Goal: Find specific page/section: Find specific page/section

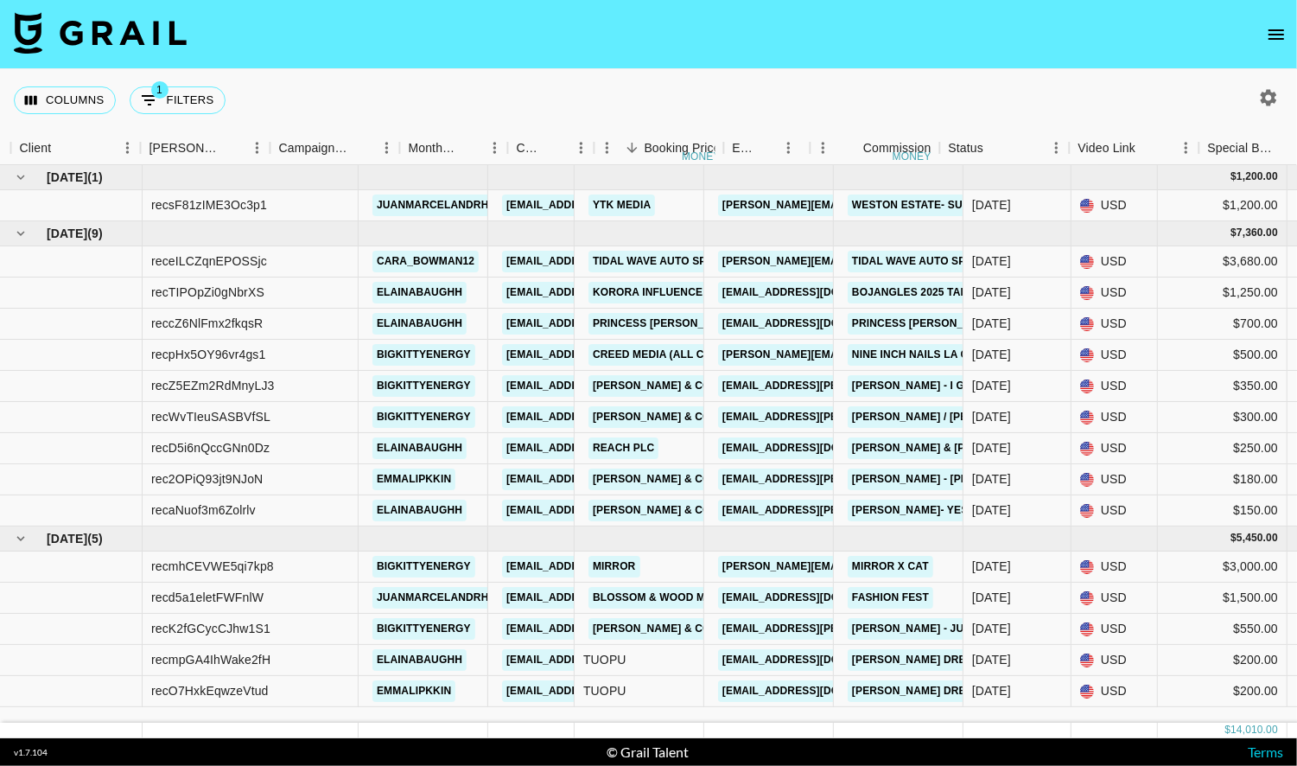
scroll to position [0, 564]
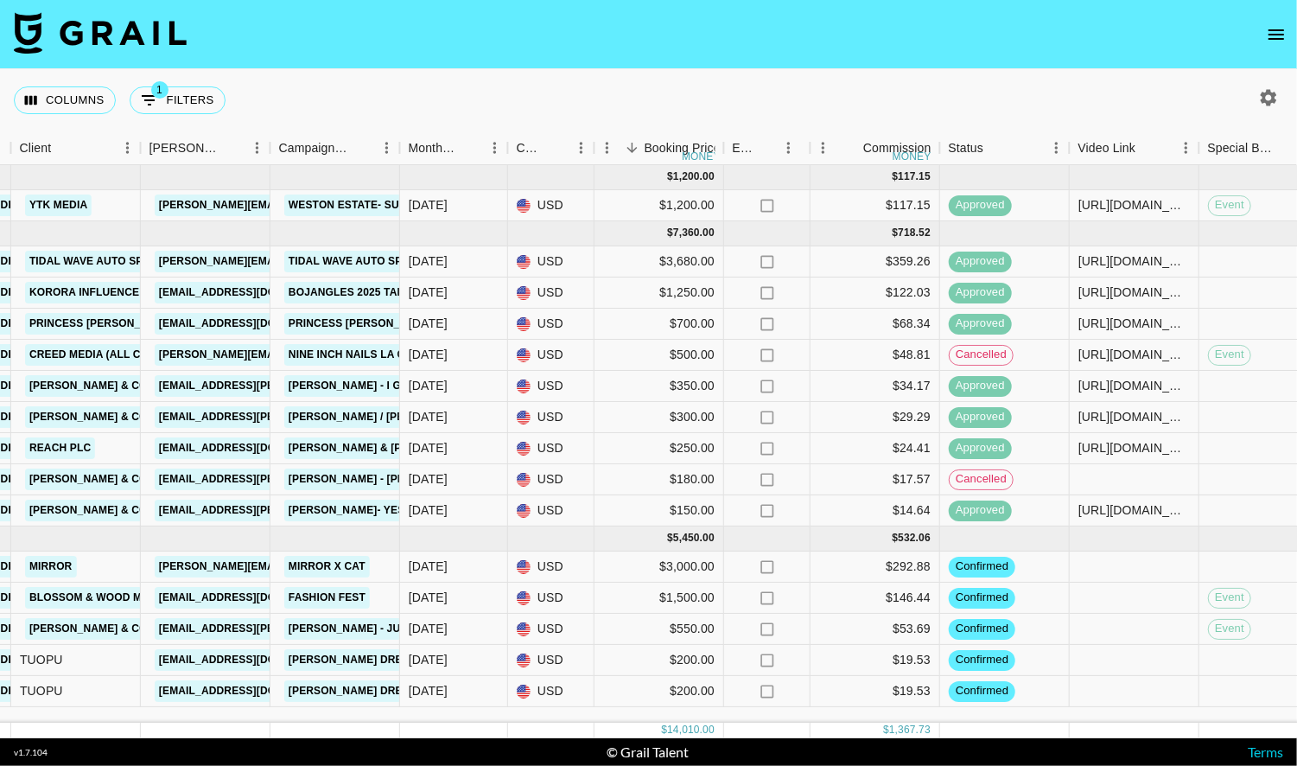
click at [101, 43] on img at bounding box center [100, 32] width 173 height 41
click at [105, 34] on img at bounding box center [100, 32] width 173 height 41
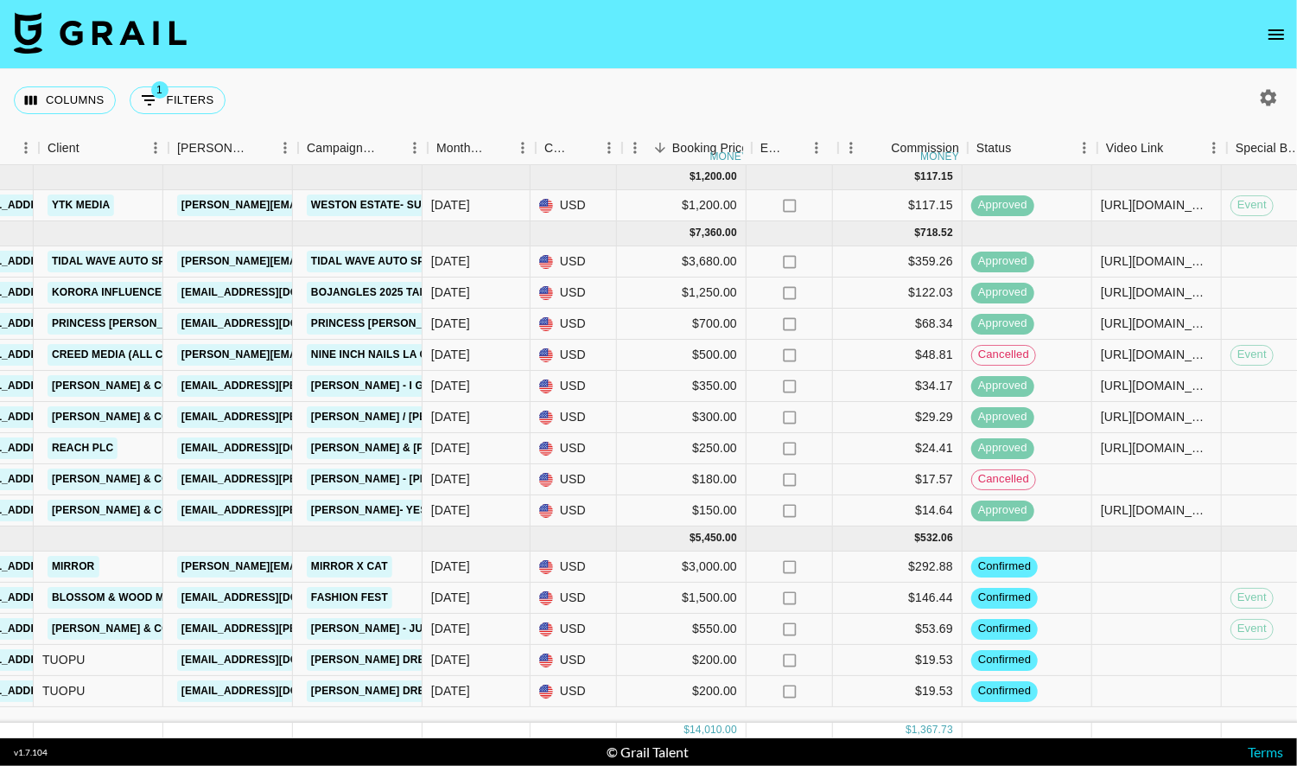
scroll to position [0, 532]
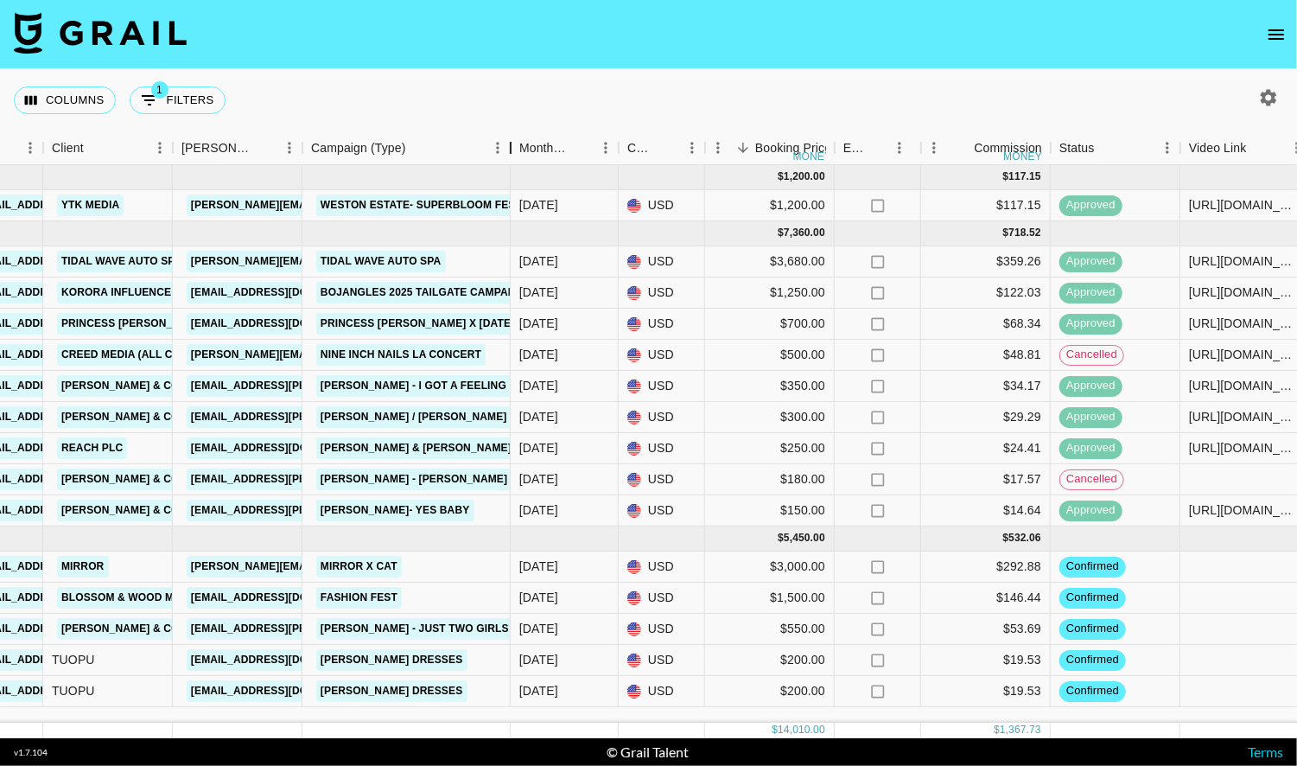
drag, startPoint x: 430, startPoint y: 147, endPoint x: 507, endPoint y: 136, distance: 77.7
click at [507, 136] on div "Campaign (Type)" at bounding box center [510, 148] width 21 height 34
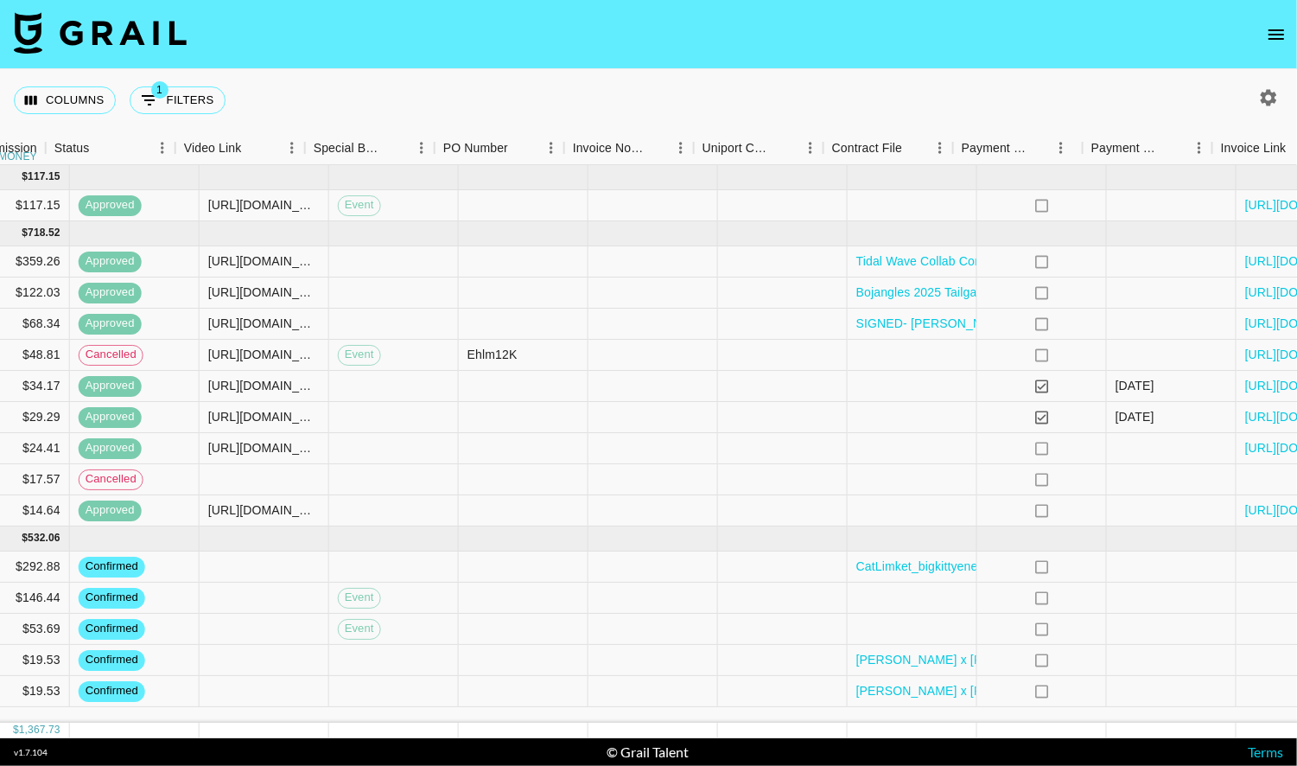
scroll to position [0, 1648]
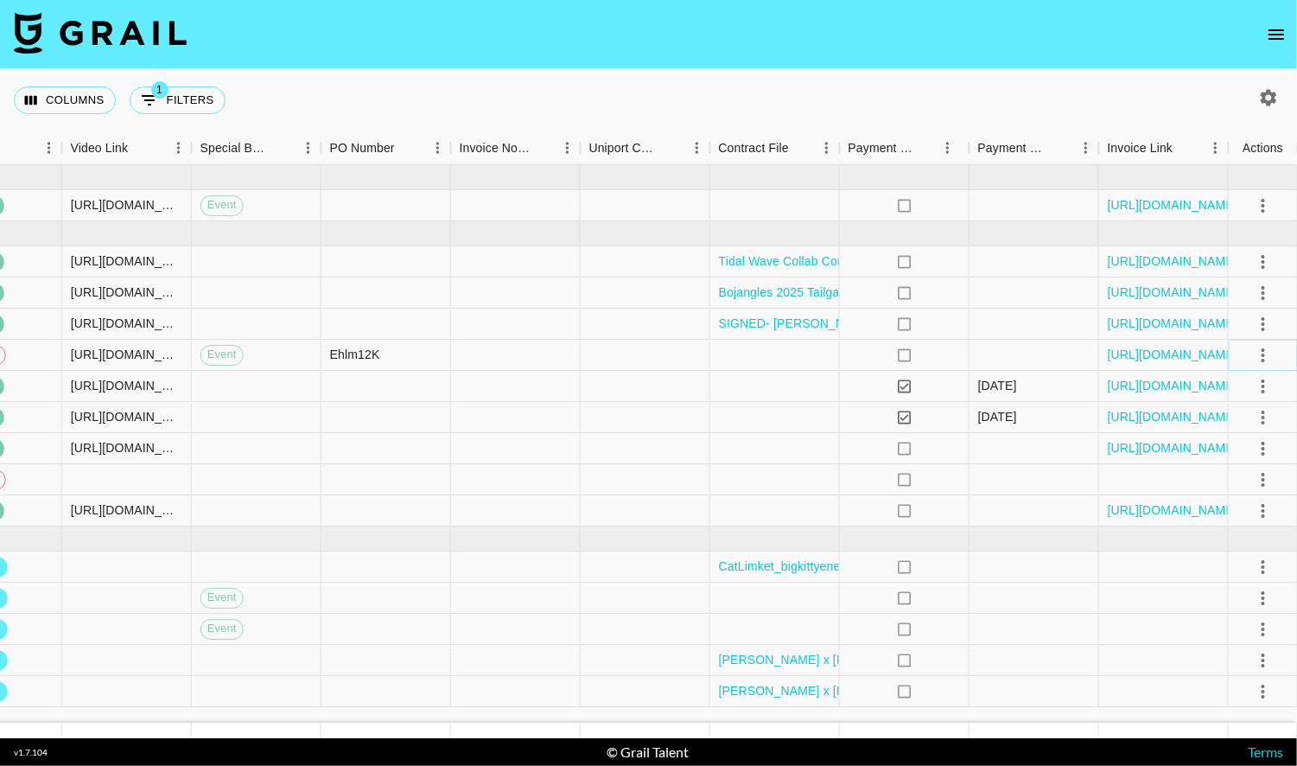
click at [1256, 350] on icon "select merge strategy" at bounding box center [1263, 355] width 21 height 21
click at [175, 24] on img at bounding box center [100, 32] width 173 height 41
click at [182, 95] on button "1 Filters" at bounding box center [178, 100] width 96 height 28
select select "managerIds"
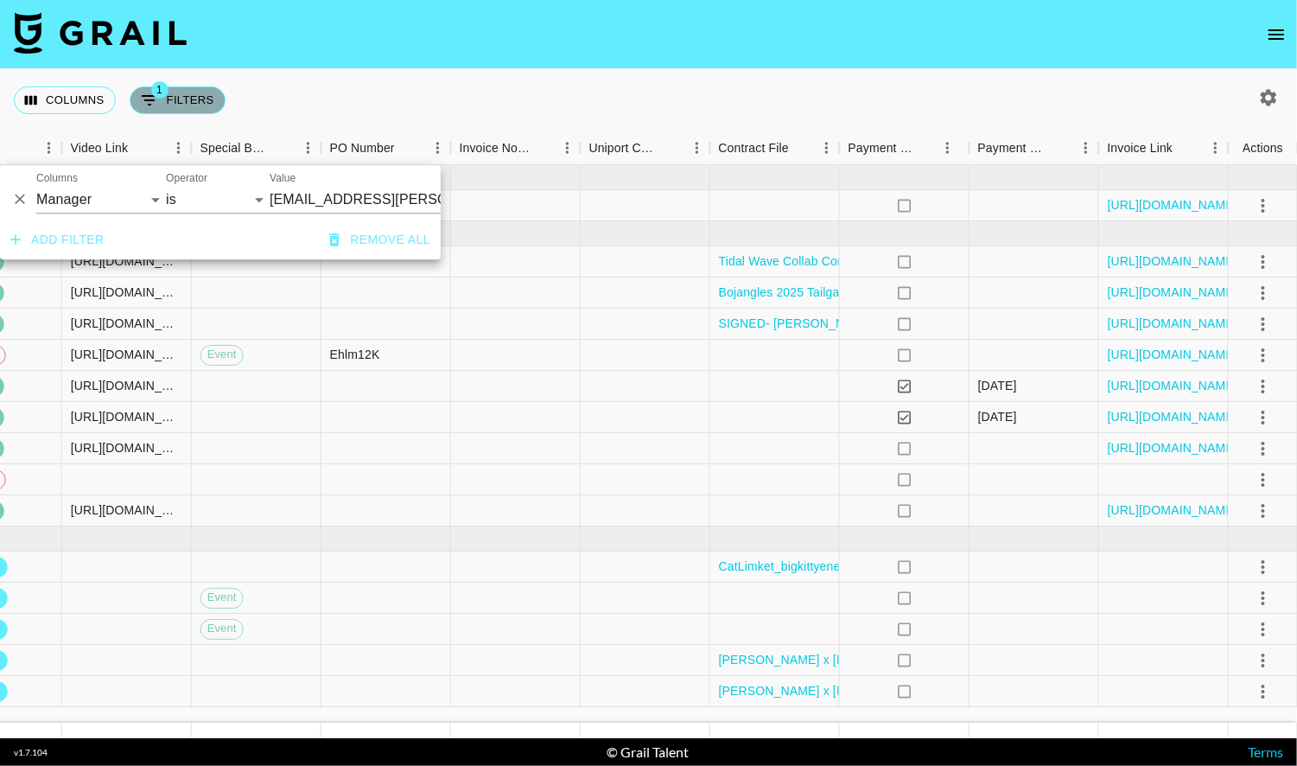
click at [182, 95] on button "1 Filters" at bounding box center [178, 100] width 96 height 28
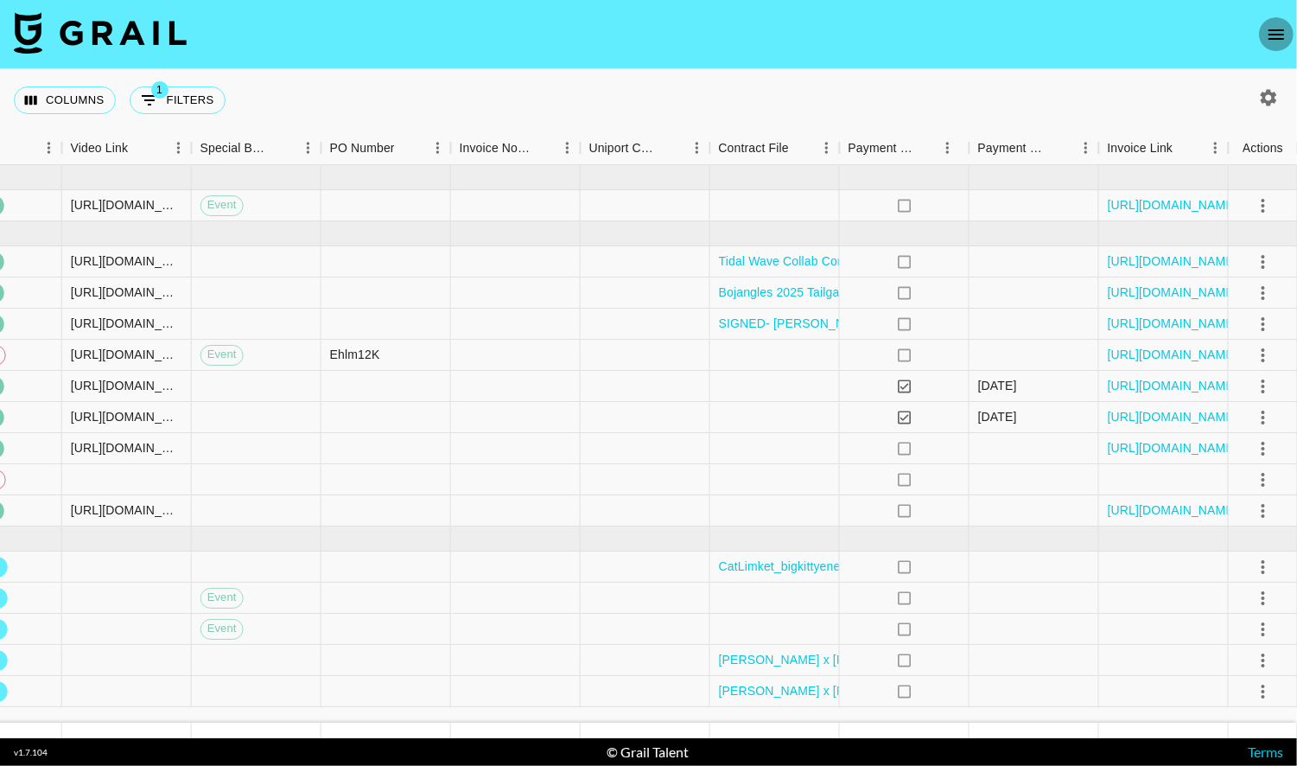
click at [1272, 35] on icon "open drawer" at bounding box center [1276, 34] width 21 height 21
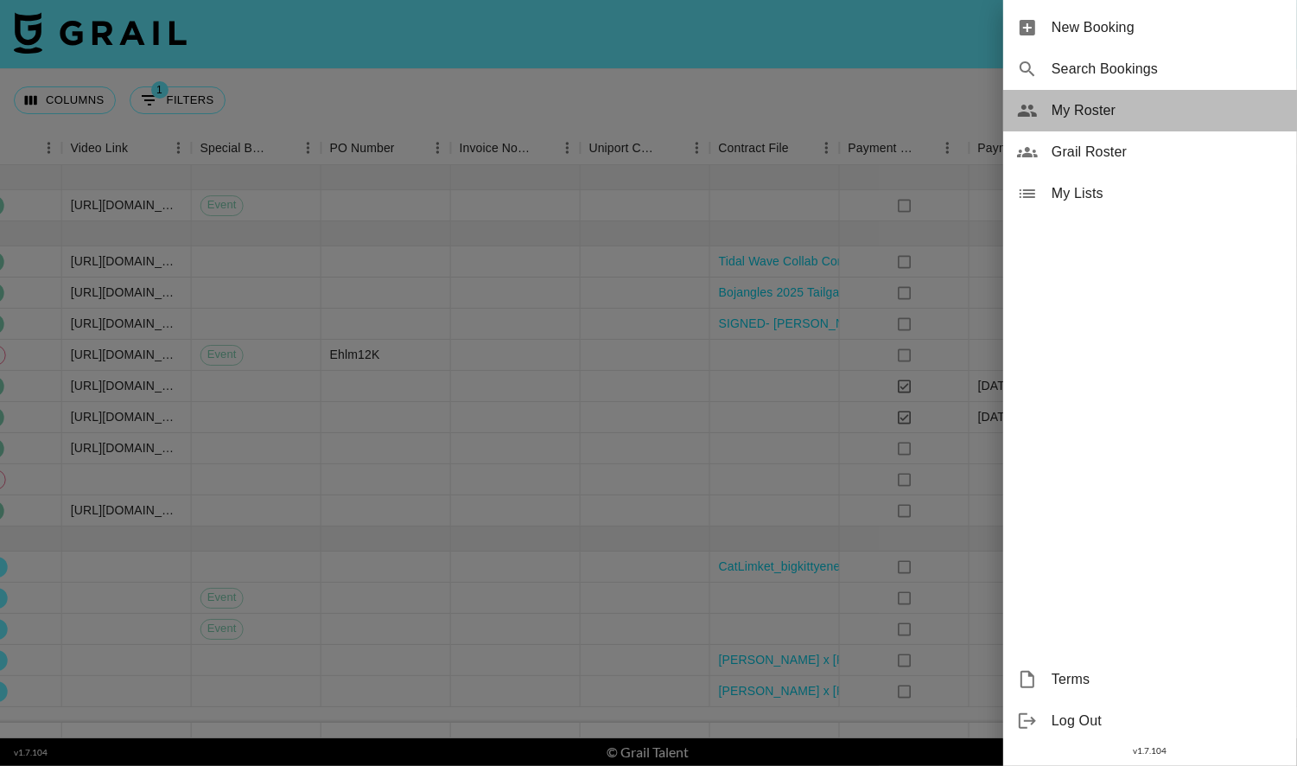
click at [1131, 117] on span "My Roster" at bounding box center [1168, 110] width 232 height 21
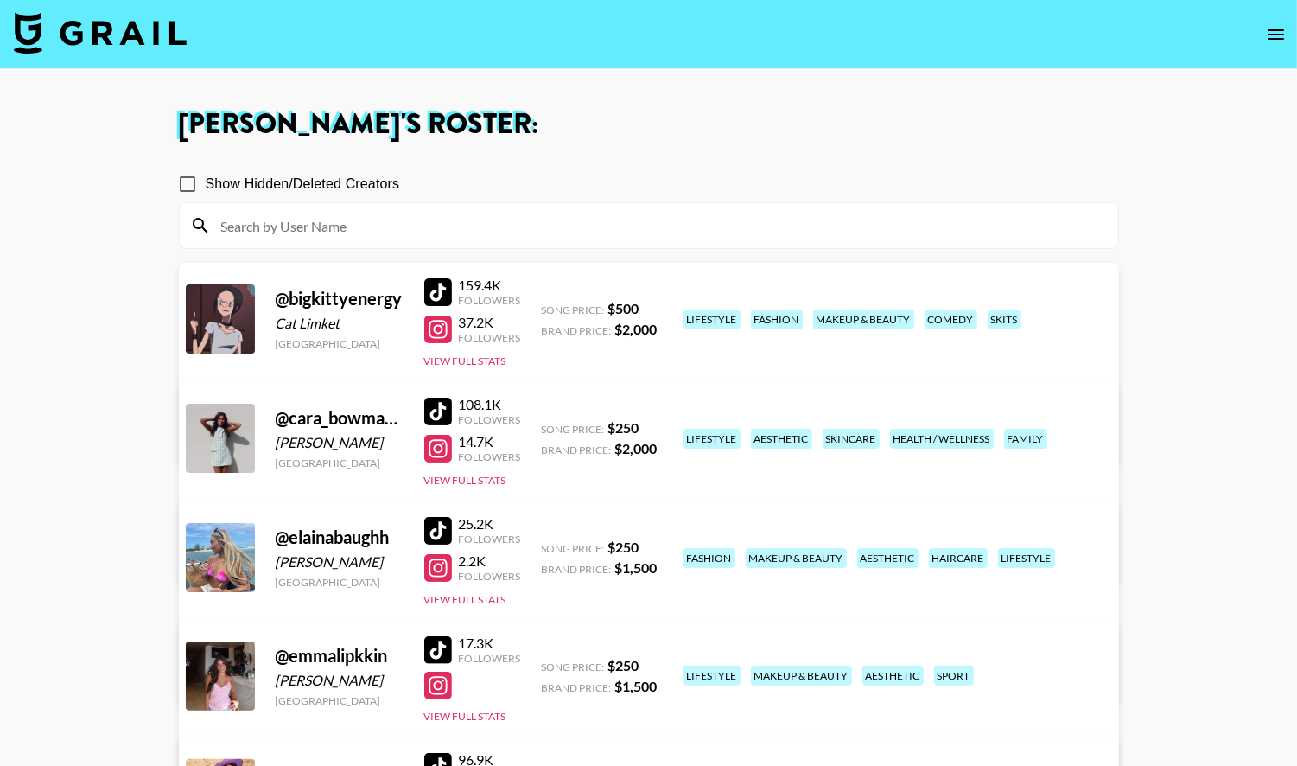
click at [130, 29] on img at bounding box center [100, 32] width 173 height 41
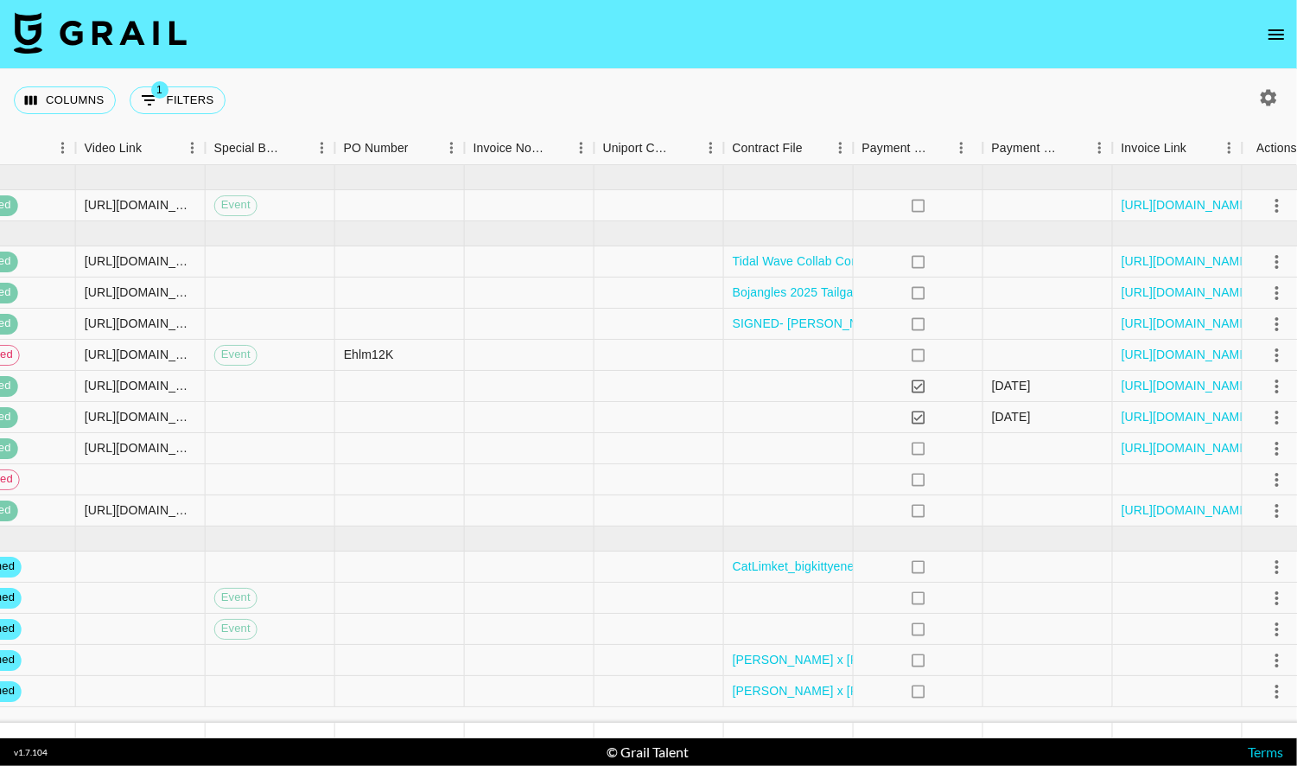
scroll to position [0, 1571]
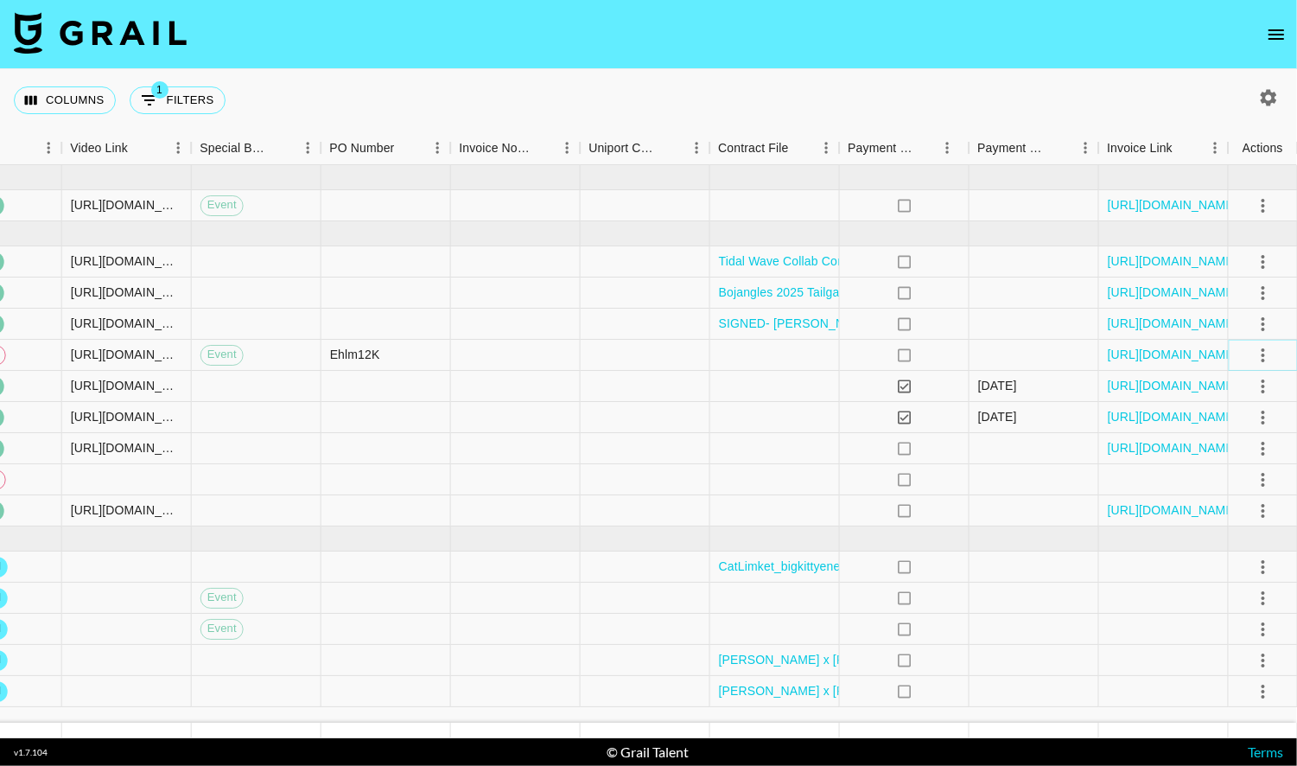
click at [1265, 352] on icon "select merge strategy" at bounding box center [1263, 355] width 21 height 21
click at [616, 359] on div at bounding box center [646, 355] width 130 height 31
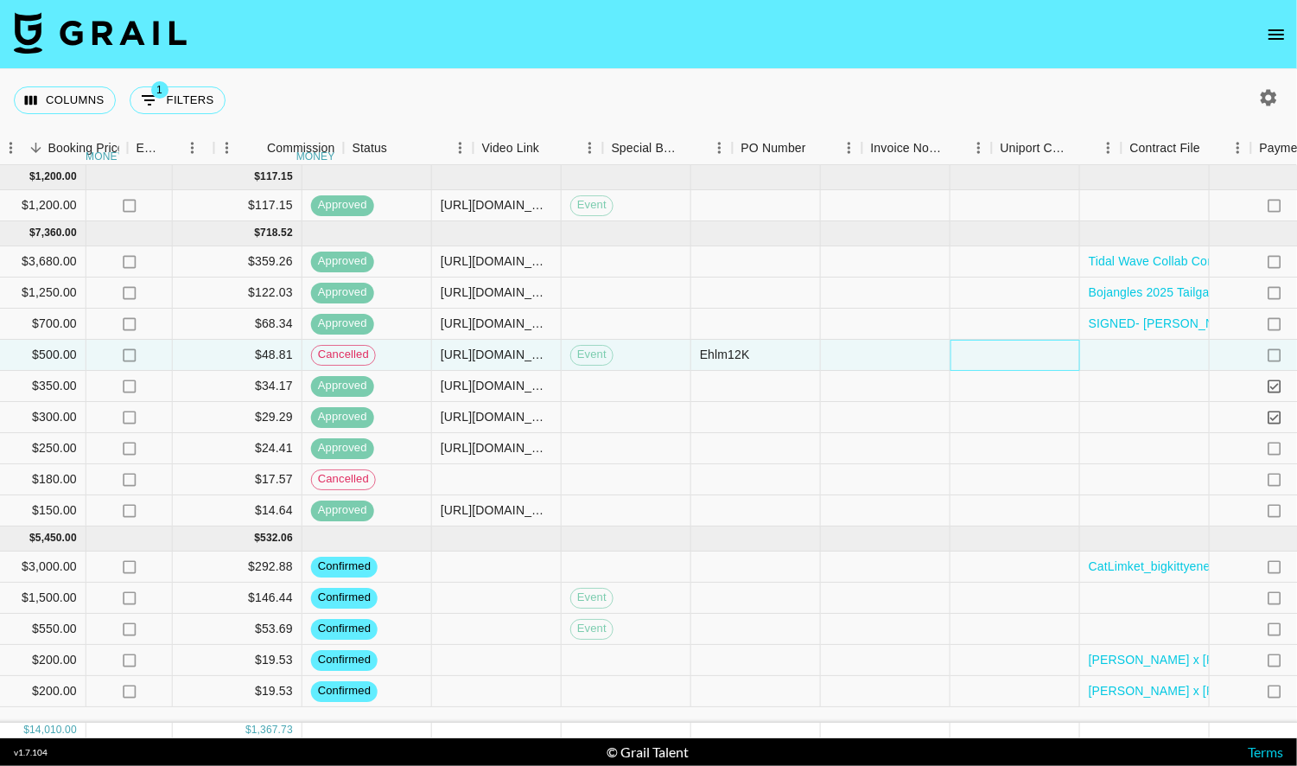
scroll to position [0, 1157]
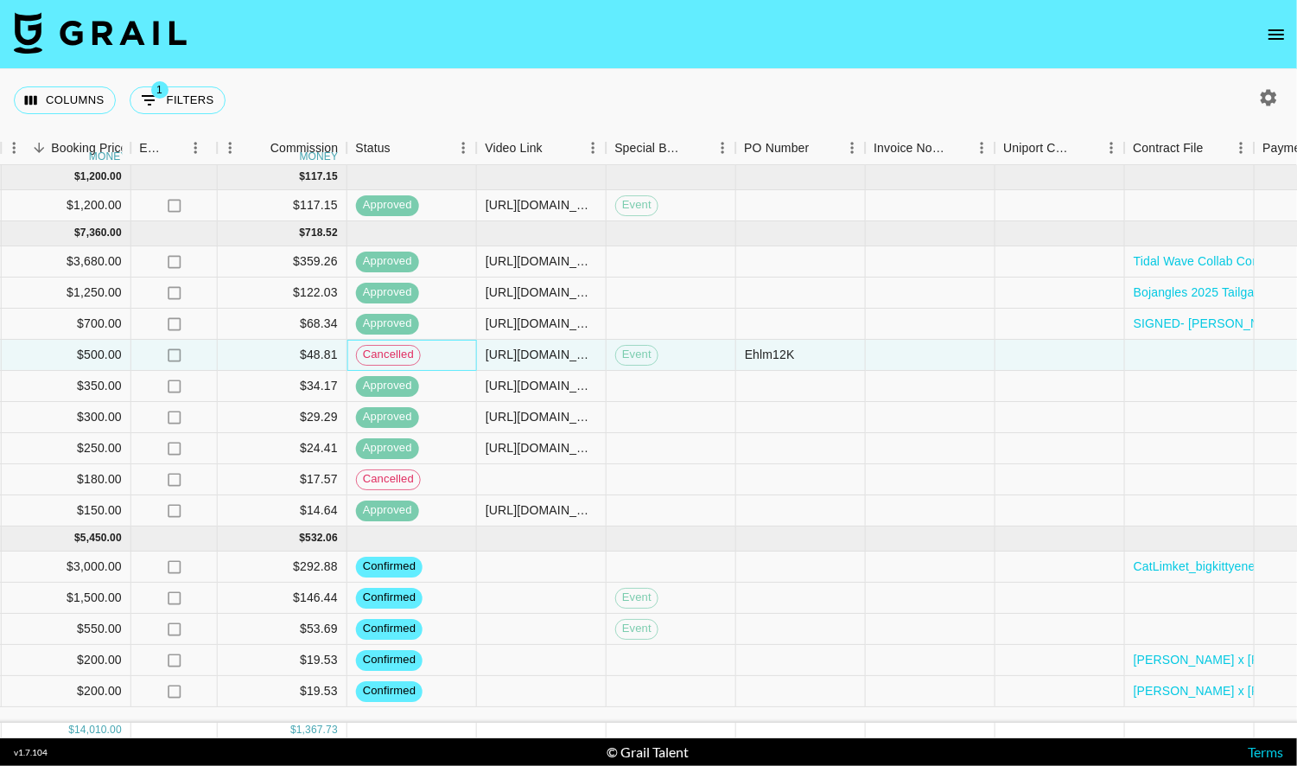
click at [373, 355] on span "cancelled" at bounding box center [388, 355] width 63 height 16
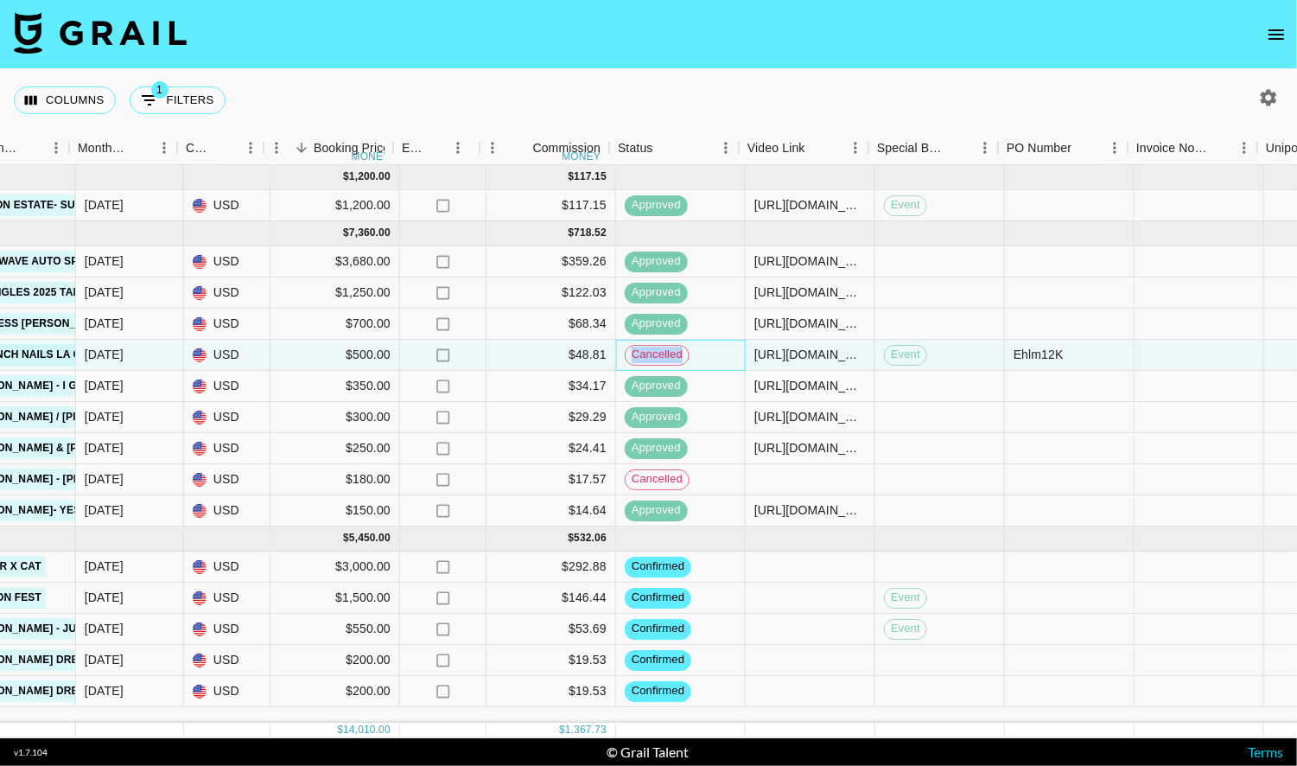
scroll to position [0, 899]
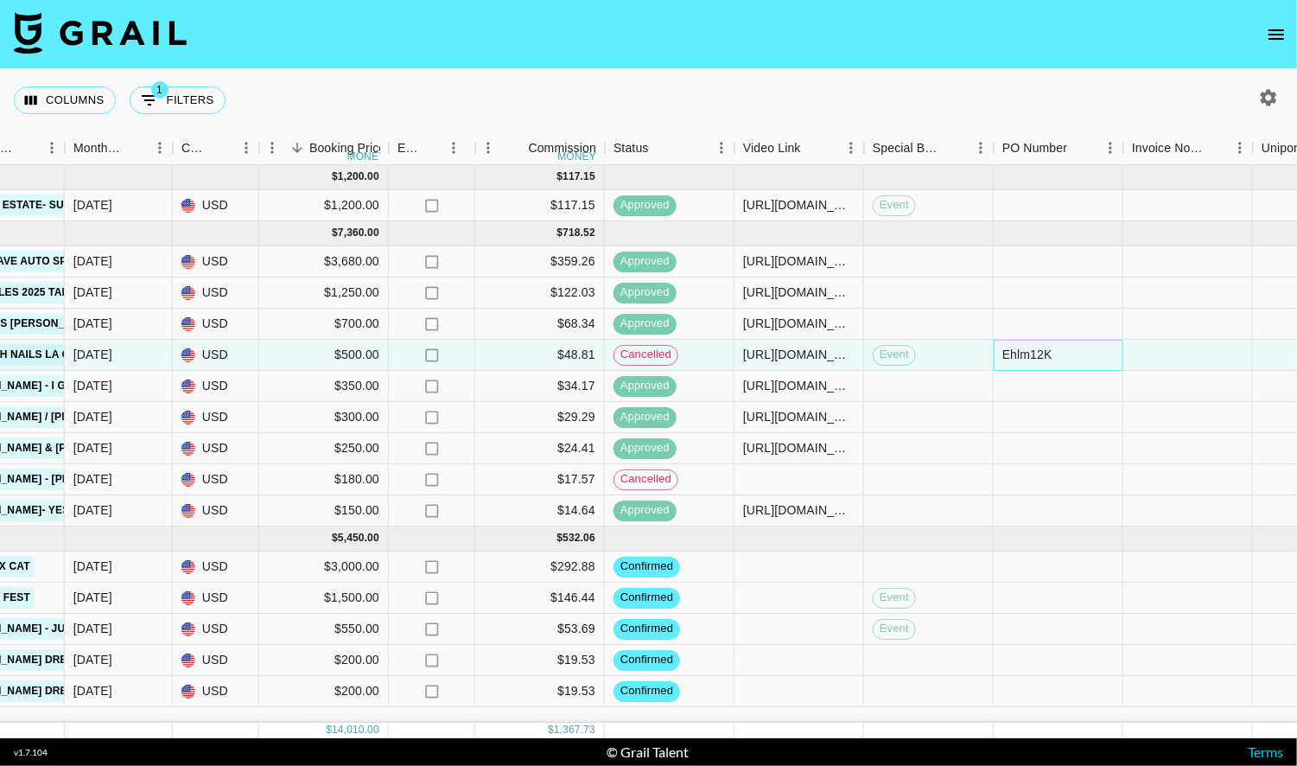
click at [1036, 352] on div "Ehlm12K" at bounding box center [1028, 354] width 50 height 17
drag, startPoint x: 1080, startPoint y: 355, endPoint x: 987, endPoint y: 355, distance: 92.5
click at [985, 355] on div "recpHx5OY96vr4gs1 bigkittyenergy [EMAIL_ADDRESS][PERSON_NAME][DOMAIN_NAME] Cree…" at bounding box center [536, 355] width 2870 height 31
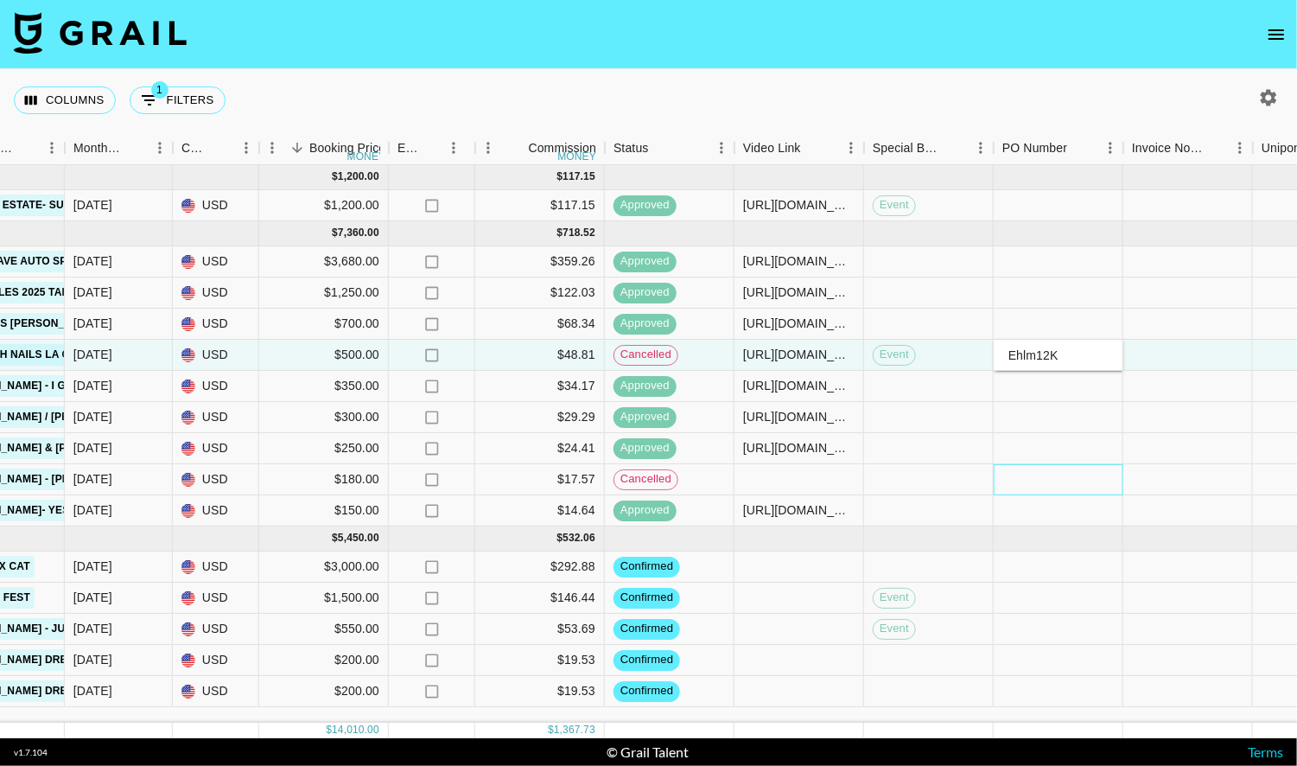
click at [1099, 489] on div at bounding box center [1059, 479] width 130 height 31
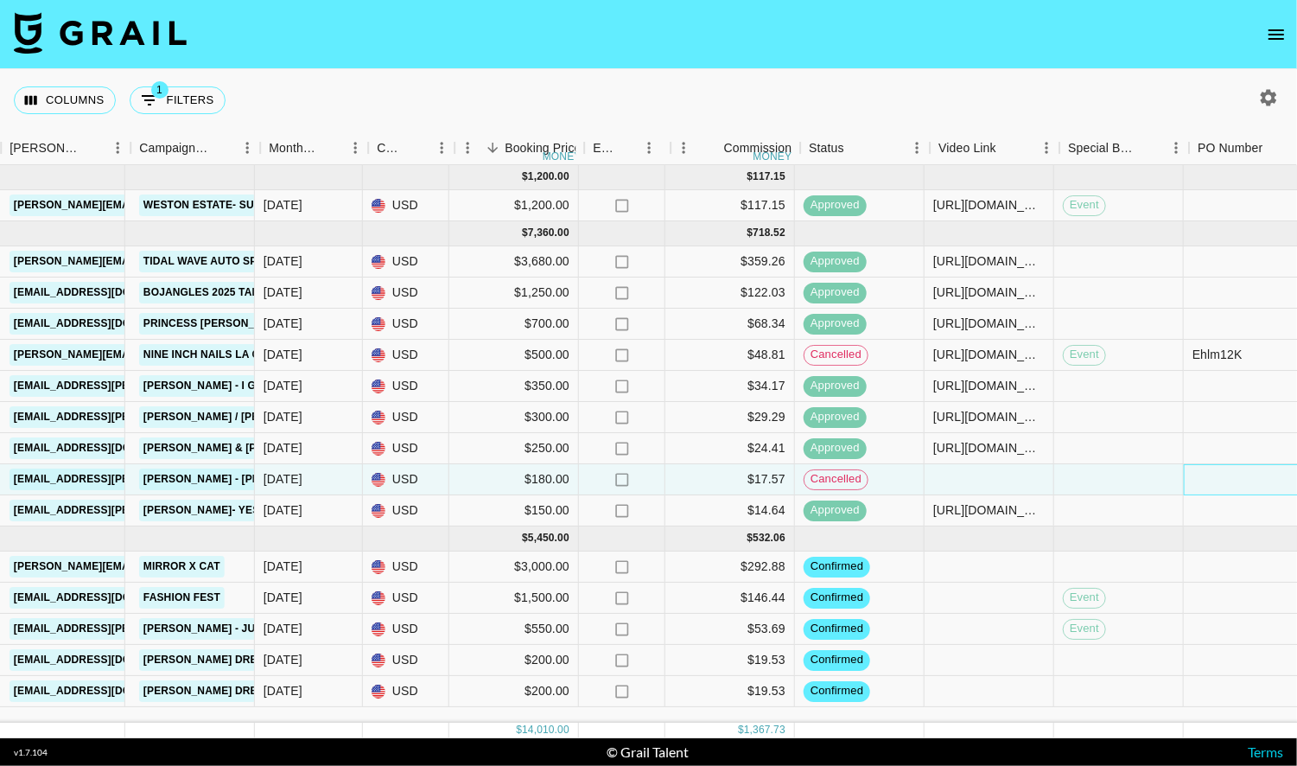
scroll to position [0, 680]
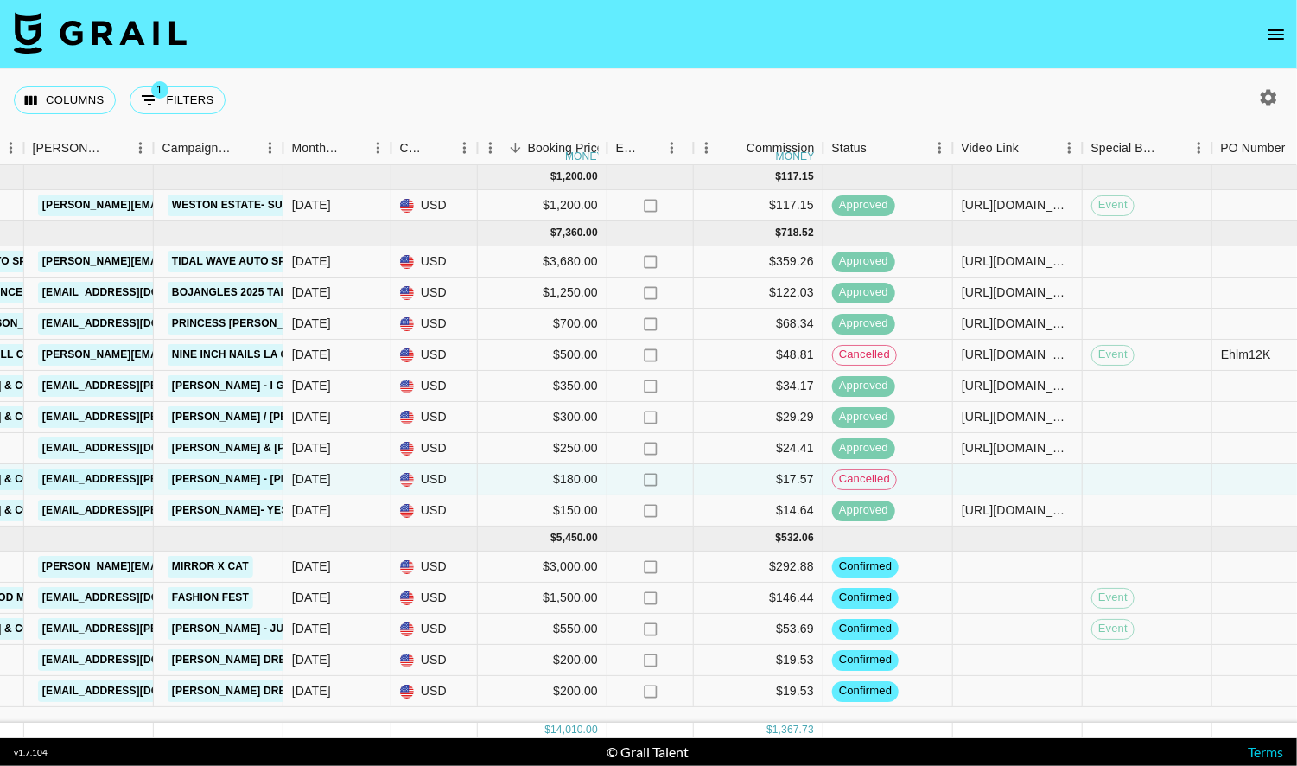
click at [171, 39] on img at bounding box center [100, 32] width 173 height 41
click at [143, 31] on img at bounding box center [100, 32] width 173 height 41
click at [1275, 35] on icon "open drawer" at bounding box center [1276, 34] width 21 height 21
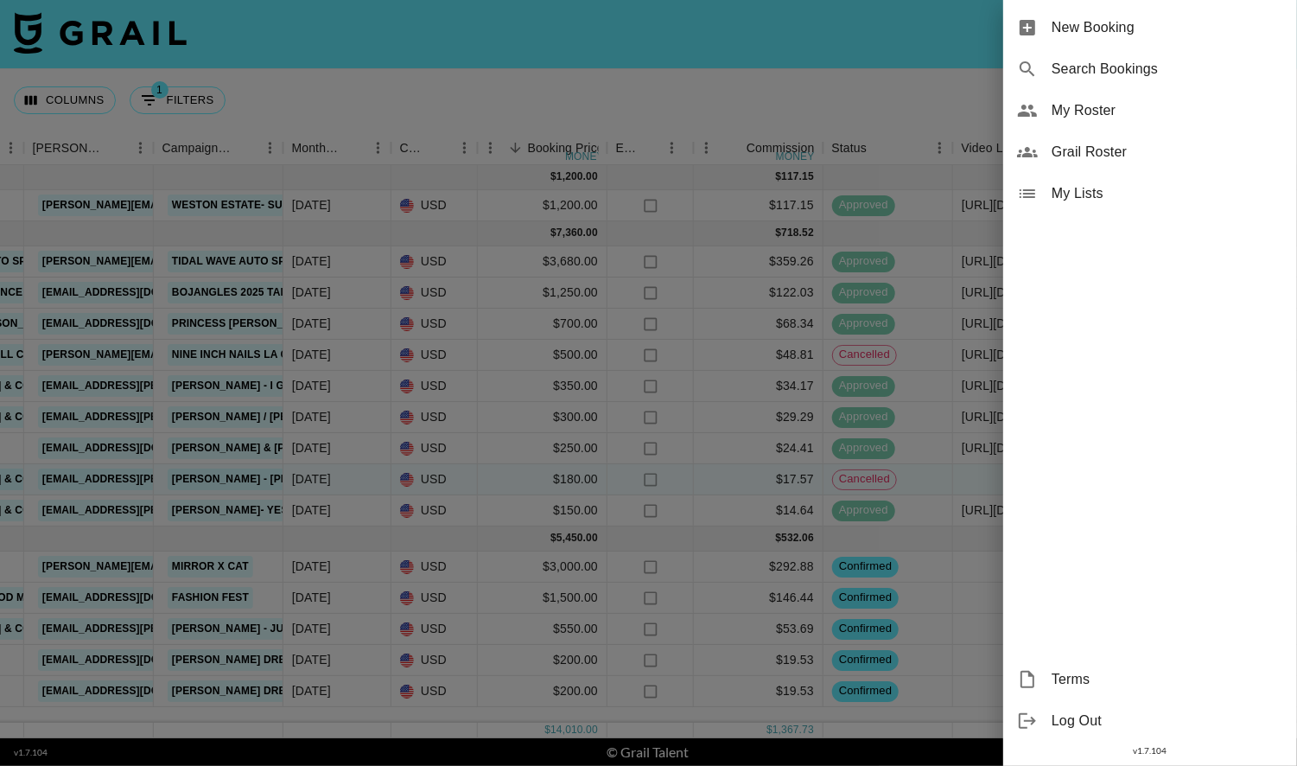
click at [1131, 102] on span "My Roster" at bounding box center [1168, 110] width 232 height 21
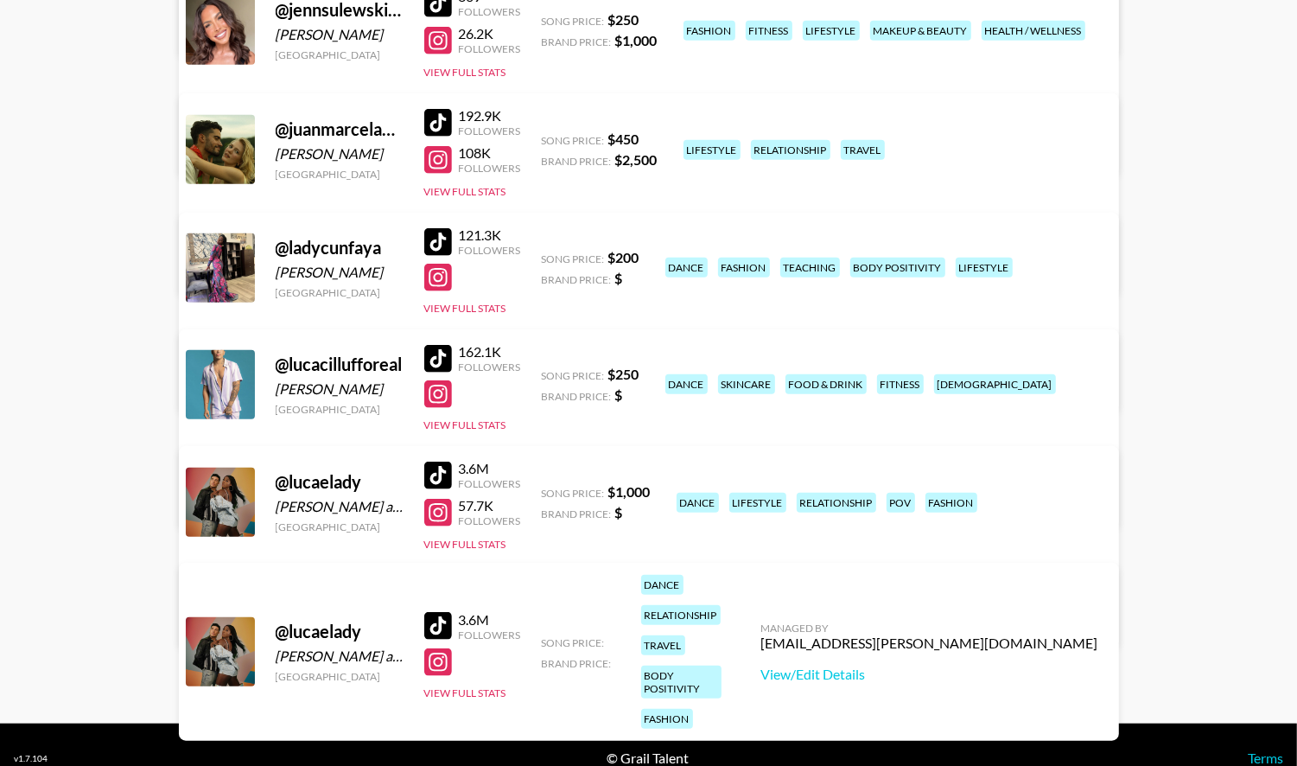
scroll to position [908, 0]
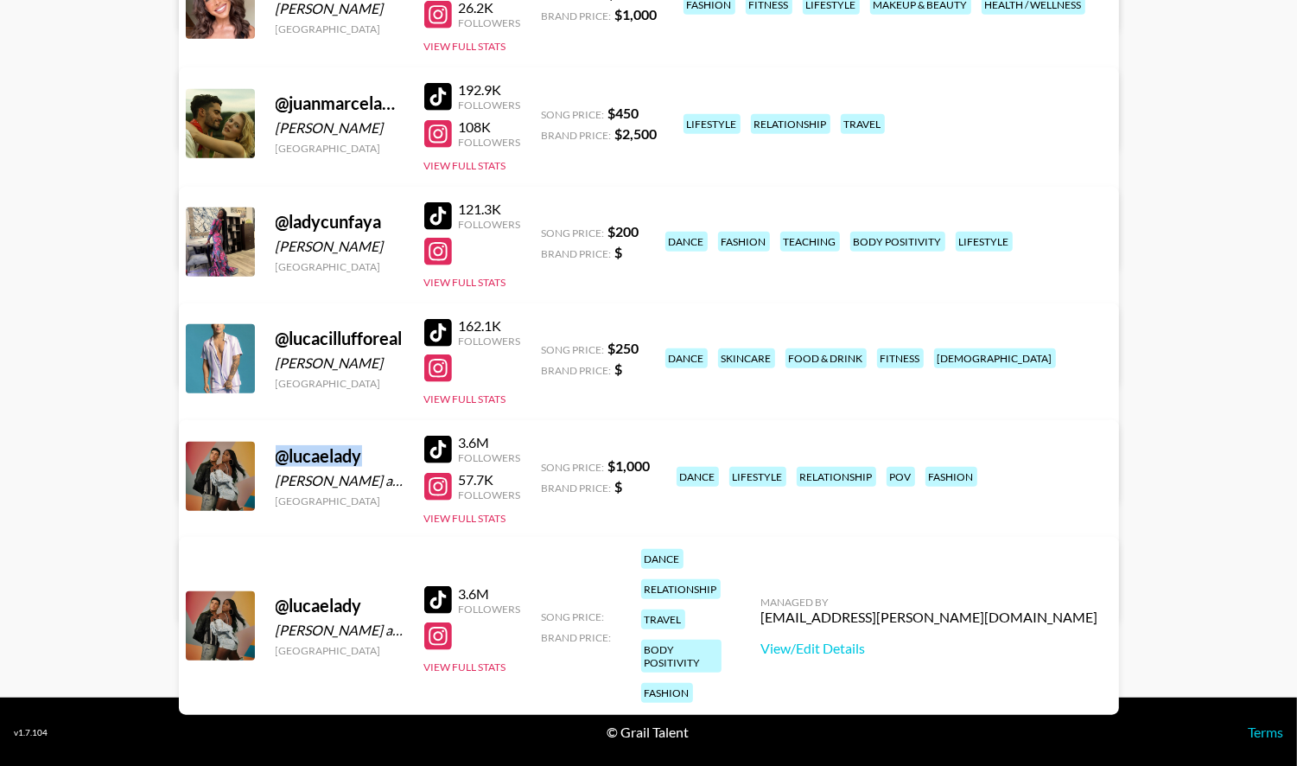
drag, startPoint x: 370, startPoint y: 453, endPoint x: 268, endPoint y: 460, distance: 102.2
click at [268, 460] on div "@ [PERSON_NAME] and [PERSON_NAME] [GEOGRAPHIC_DATA] 3.6M Followers 57.7K Follow…" at bounding box center [649, 520] width 940 height 201
copy div "@ lucaelady"
click at [354, 337] on div "@ lucacillufforeal" at bounding box center [340, 339] width 128 height 22
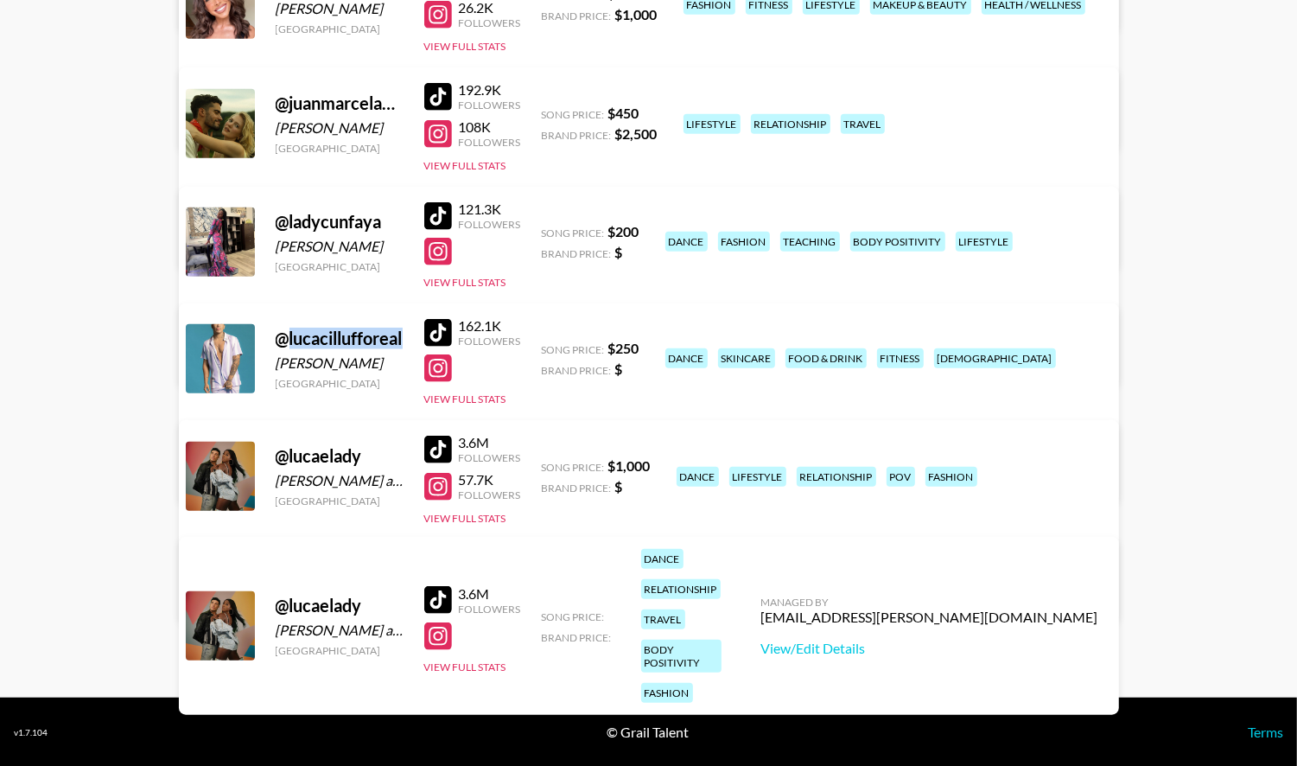
copy div "lucacillufforeal"
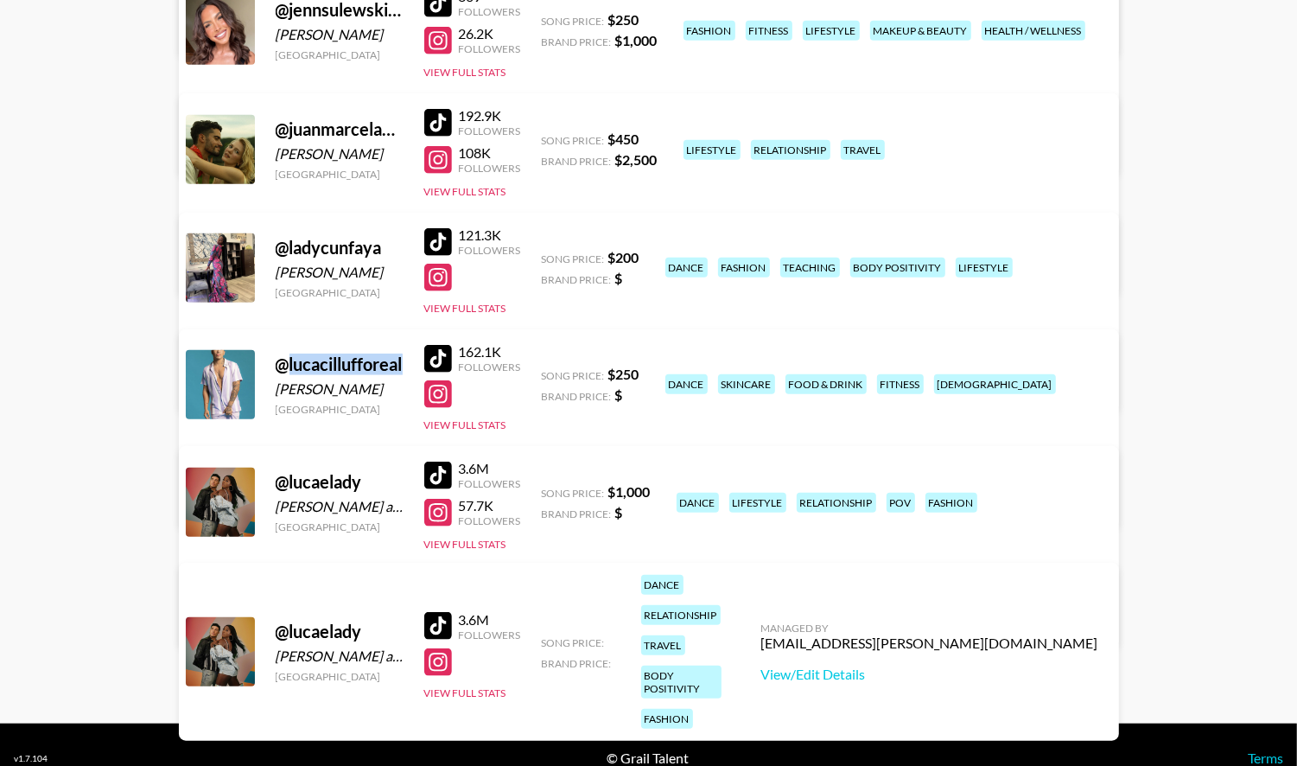
scroll to position [857, 0]
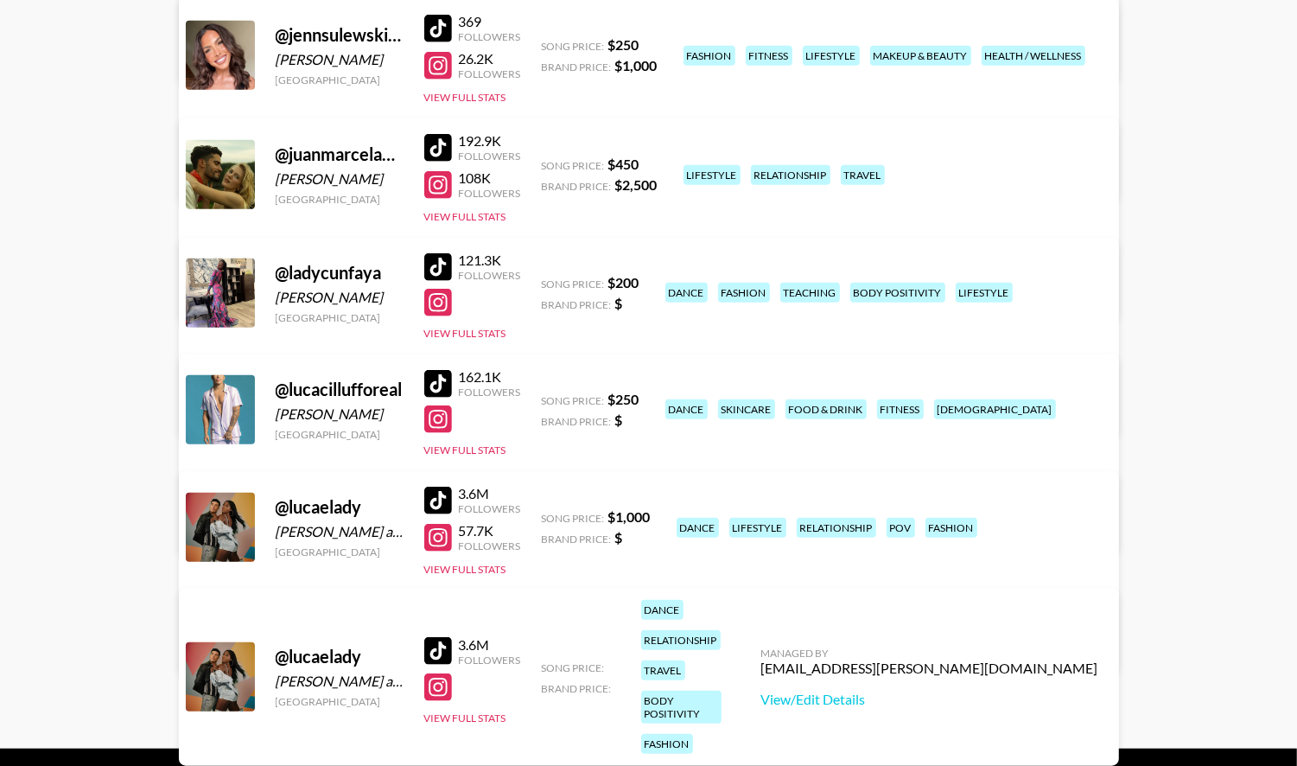
click at [333, 277] on div "@ ladycunfaya" at bounding box center [340, 273] width 128 height 22
copy div "ladycunfaya"
